Goal: Transaction & Acquisition: Purchase product/service

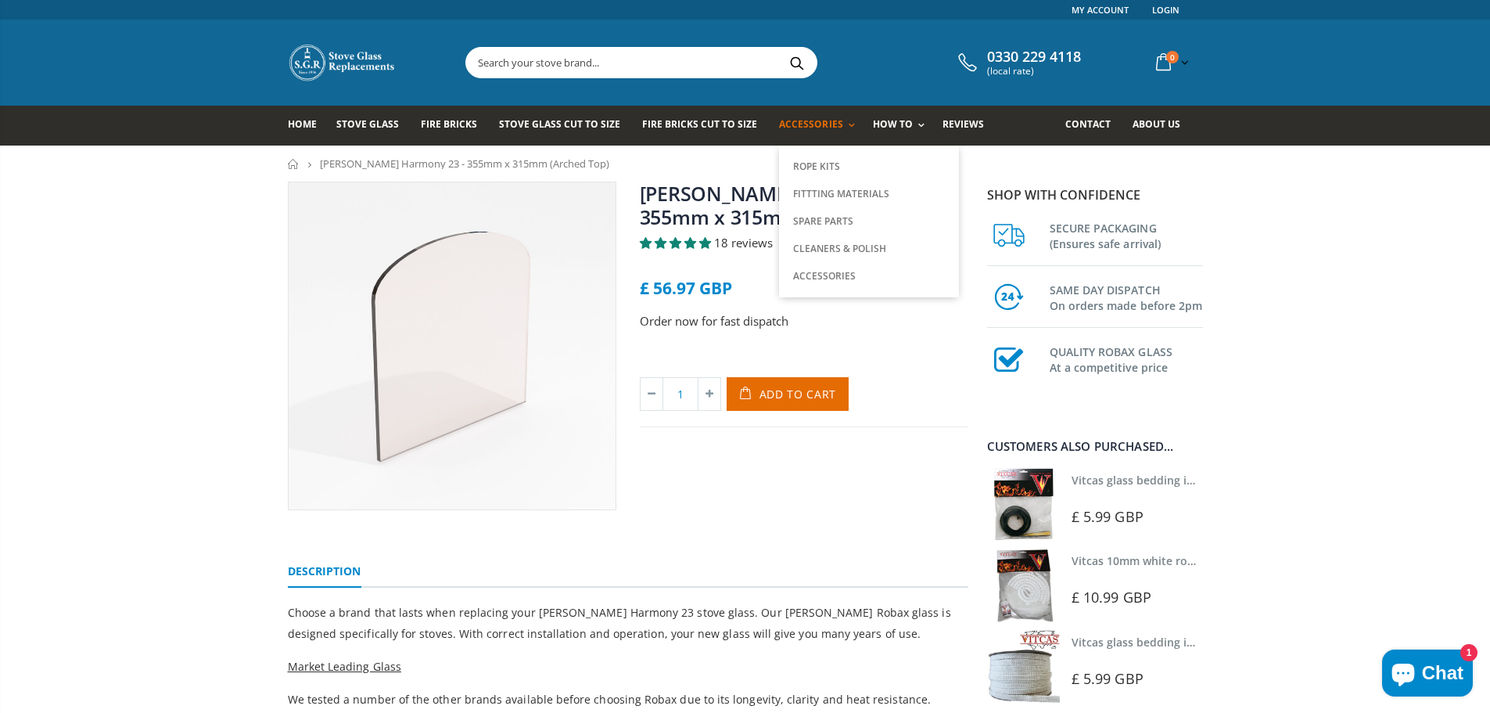
click at [814, 126] on span "Accessories" at bounding box center [810, 123] width 63 height 13
click at [808, 166] on link "Rope Kits" at bounding box center [869, 166] width 160 height 27
drag, startPoint x: 817, startPoint y: 123, endPoint x: 806, endPoint y: 126, distance: 12.1
click at [788, 123] on span "Accessories" at bounding box center [810, 123] width 63 height 13
click at [798, 166] on link "Rope Kits" at bounding box center [869, 166] width 160 height 27
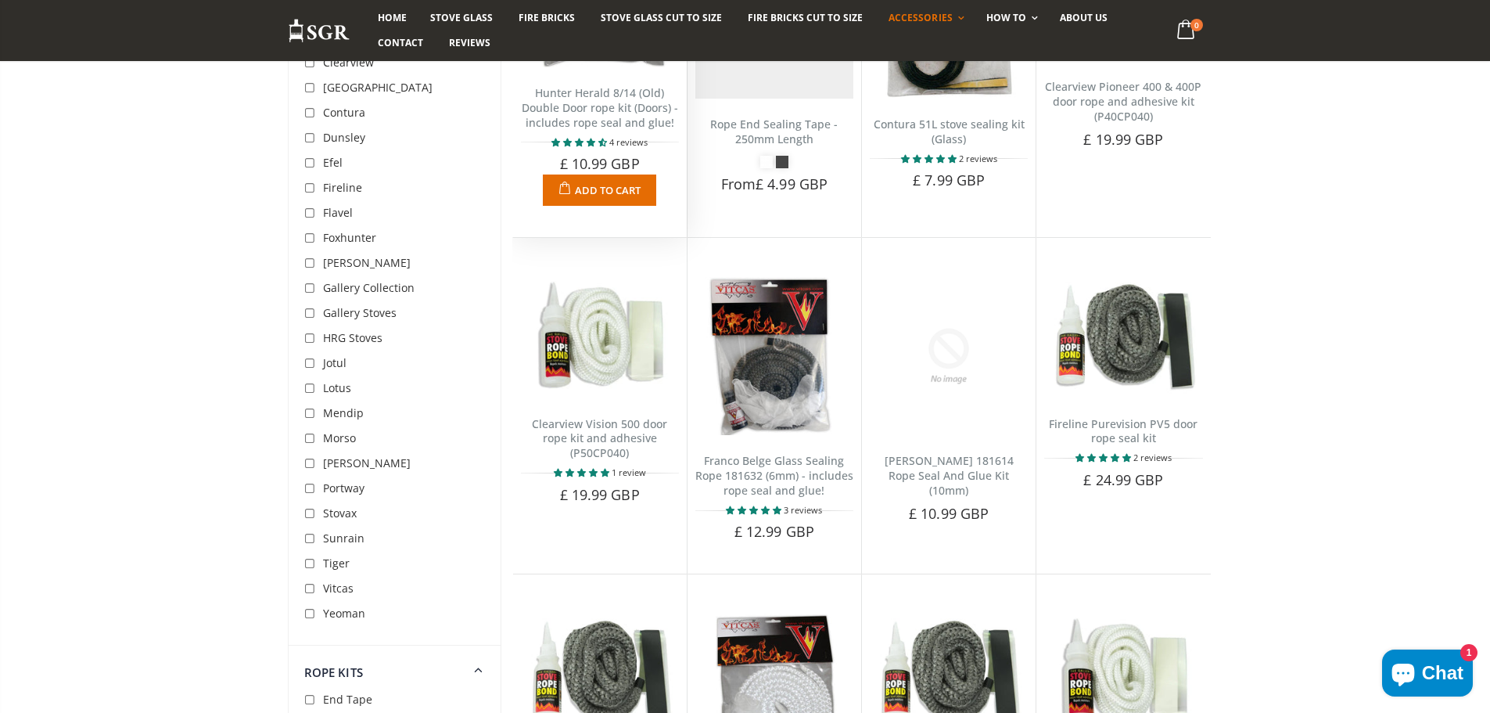
scroll to position [1799, 0]
